Goal: Task Accomplishment & Management: Manage account settings

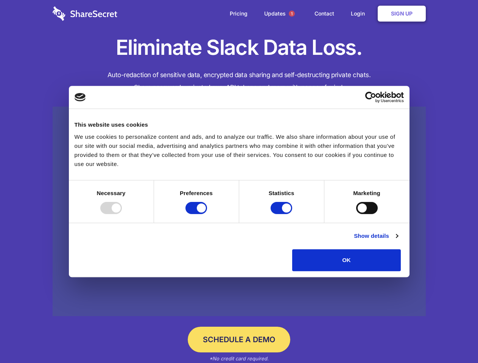
click at [122, 214] on div at bounding box center [111, 208] width 22 height 12
click at [207, 214] on input "Preferences" at bounding box center [196, 208] width 22 height 12
checkbox input "false"
click at [282, 214] on input "Statistics" at bounding box center [282, 208] width 22 height 12
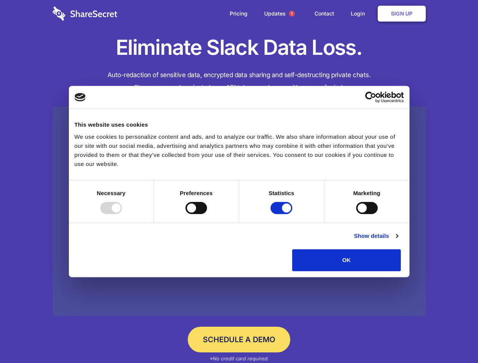
checkbox input "false"
click at [356, 214] on input "Marketing" at bounding box center [367, 208] width 22 height 12
checkbox input "true"
click at [398, 241] on link "Show details" at bounding box center [376, 236] width 44 height 9
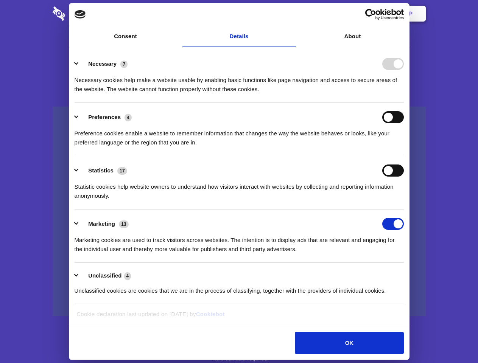
click at [404, 103] on li "Necessary 7 Necessary cookies help make a website usable by enabling basic func…" at bounding box center [239, 76] width 329 height 53
